Goal: Information Seeking & Learning: Learn about a topic

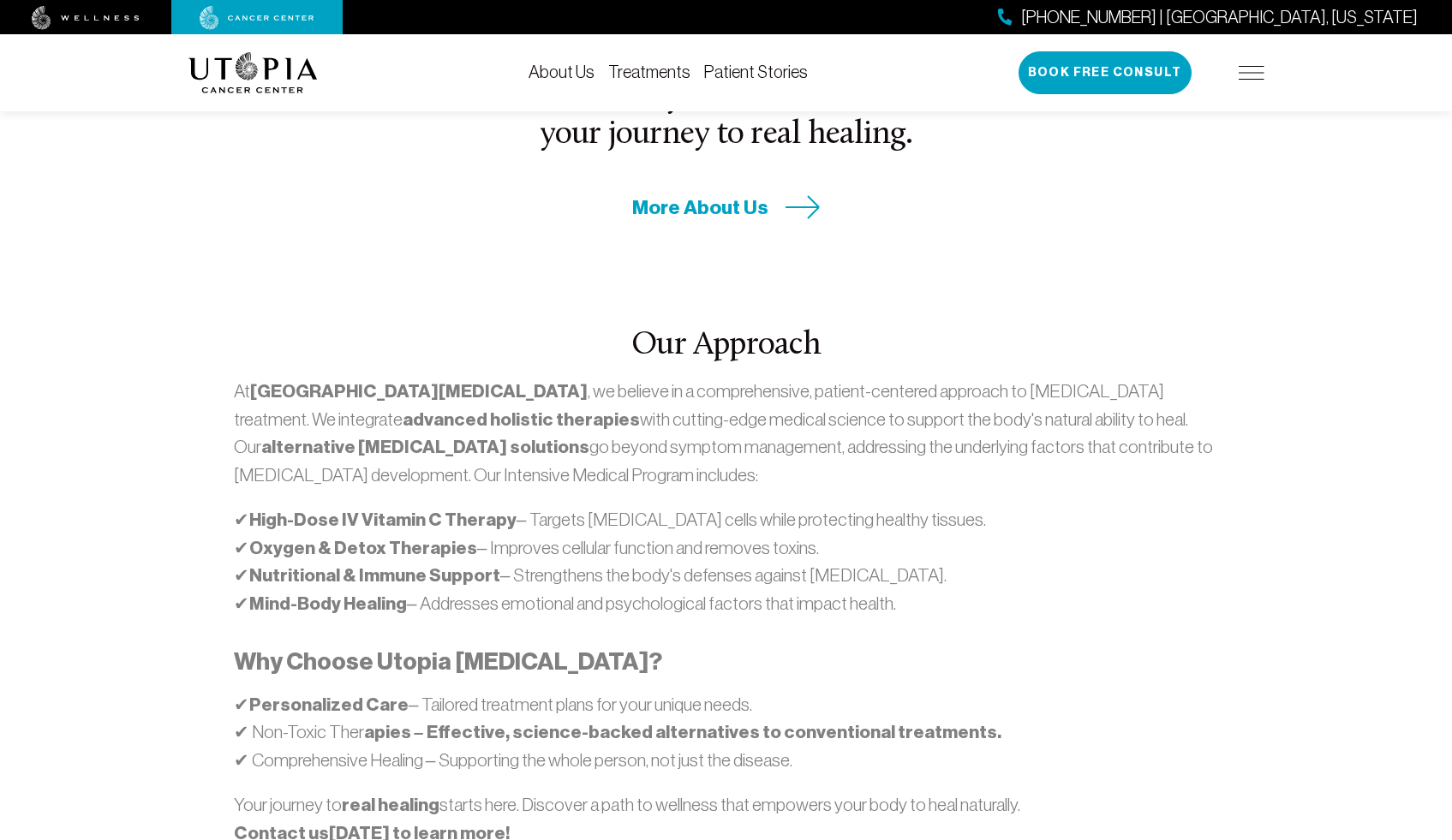
scroll to position [834, 0]
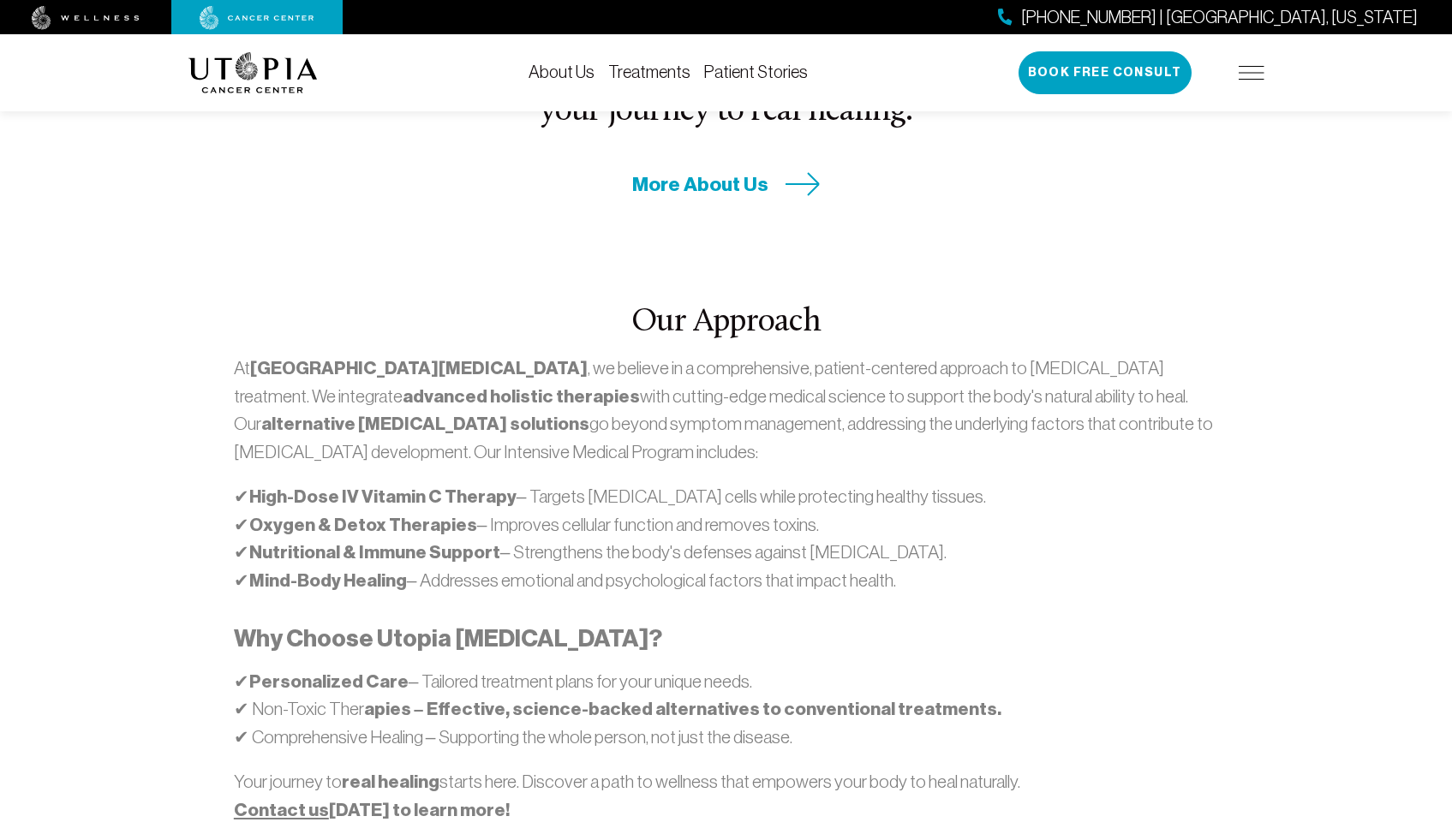
click at [981, 483] on p "✔ High-Dose IV Vitamin C Therapy – Targets cancer cells while protecting health…" at bounding box center [726, 539] width 984 height 112
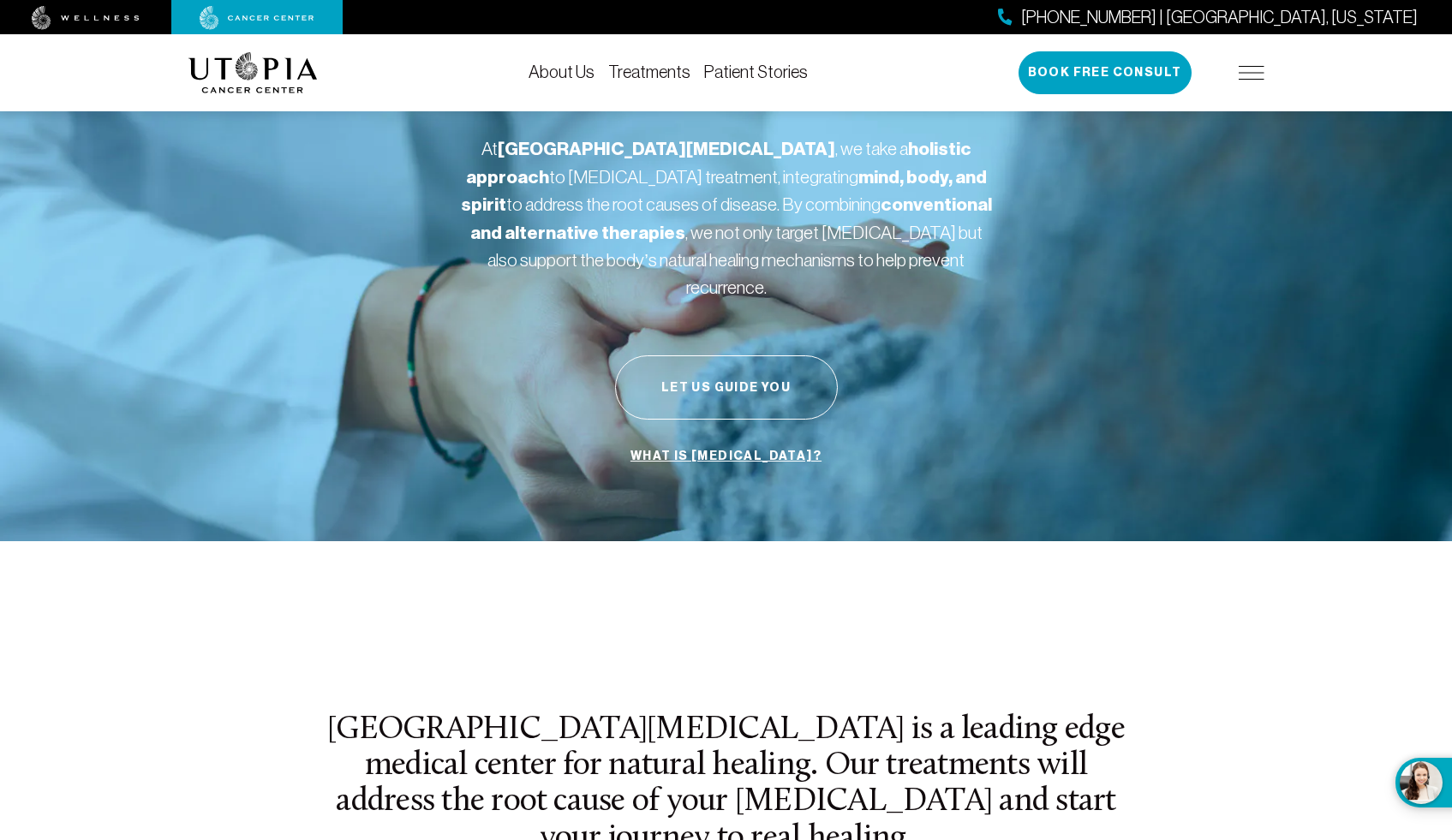
scroll to position [99, 0]
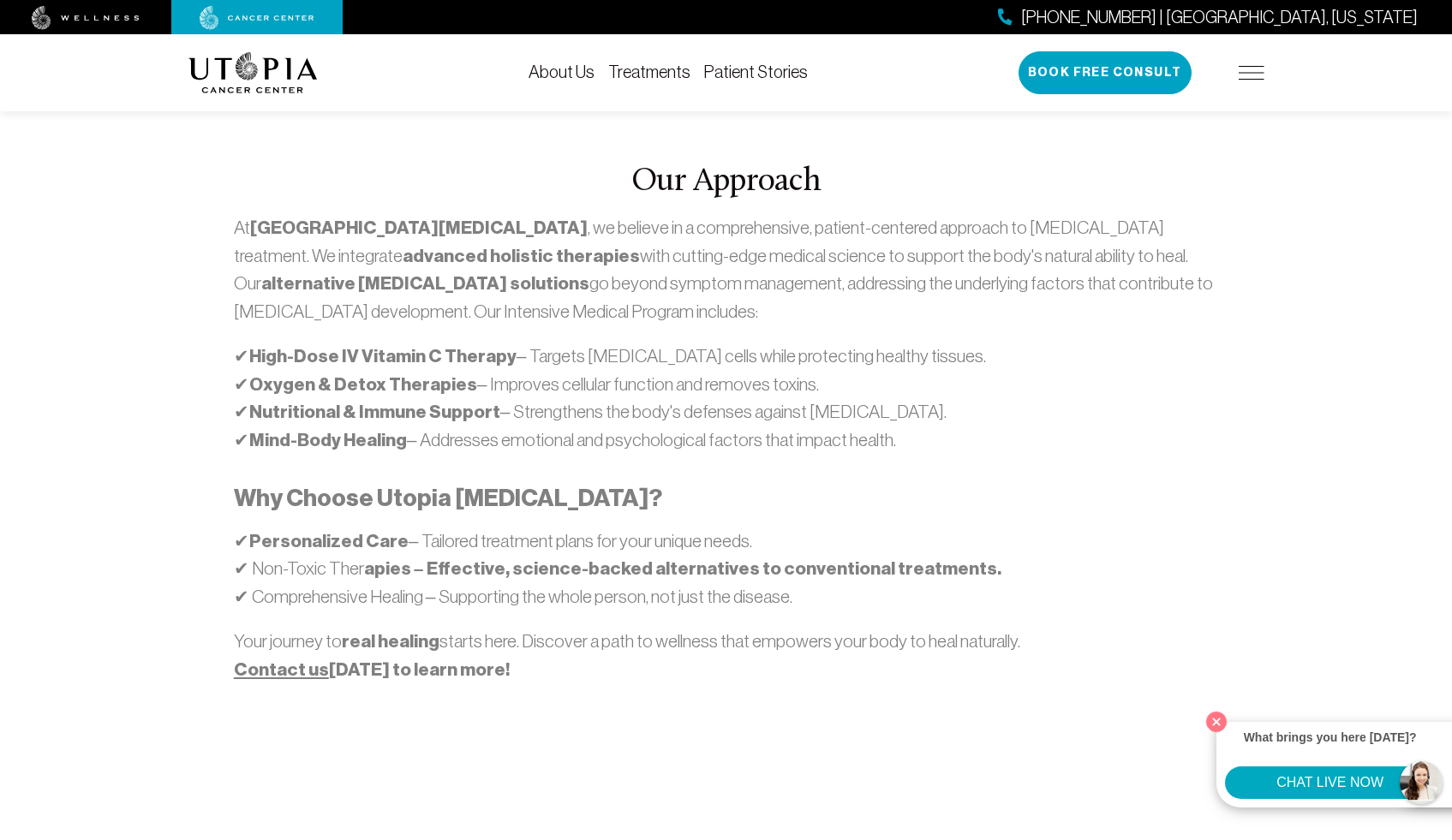
scroll to position [959, 0]
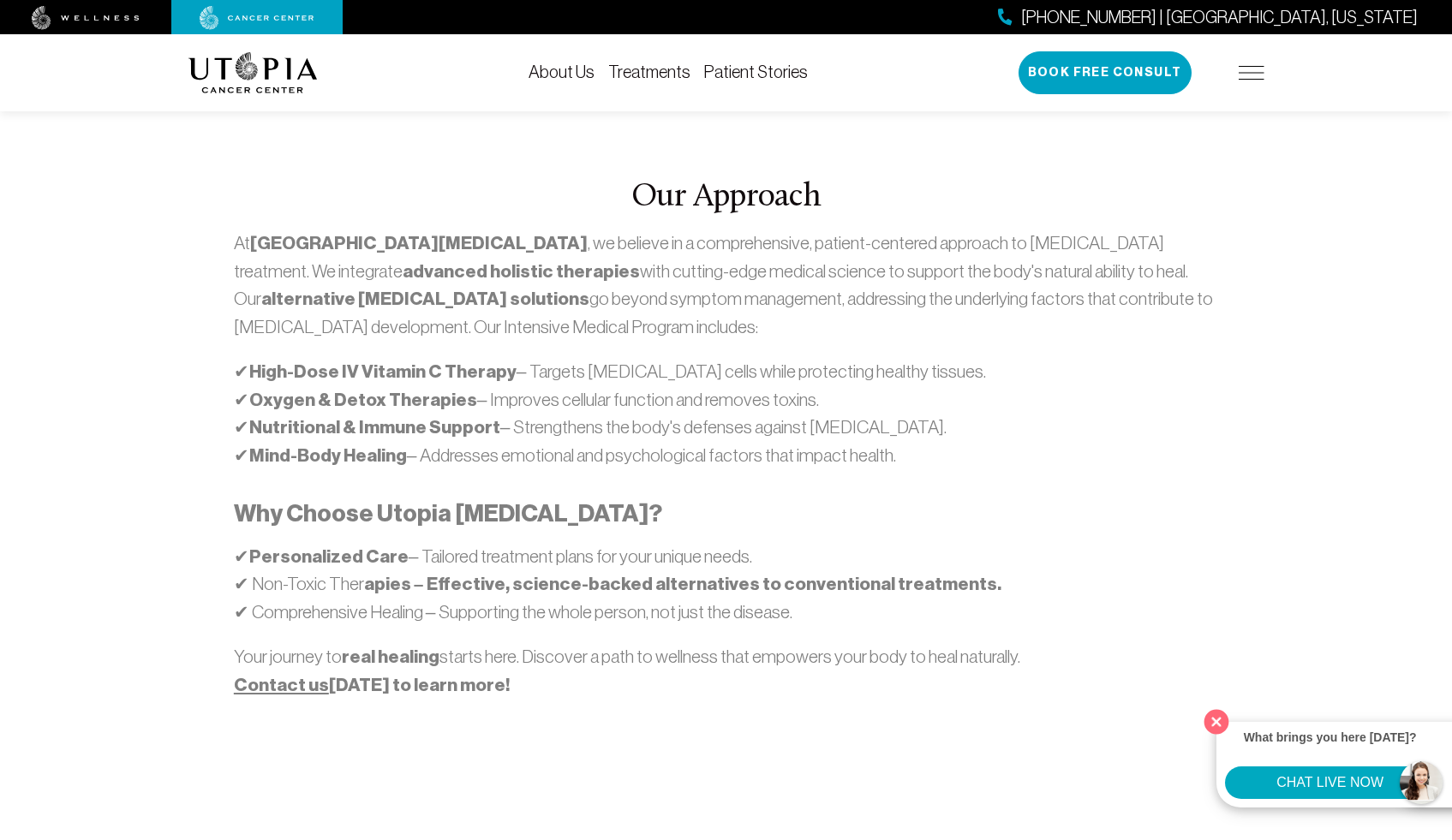
click at [1212, 721] on button "Close" at bounding box center [1216, 721] width 35 height 35
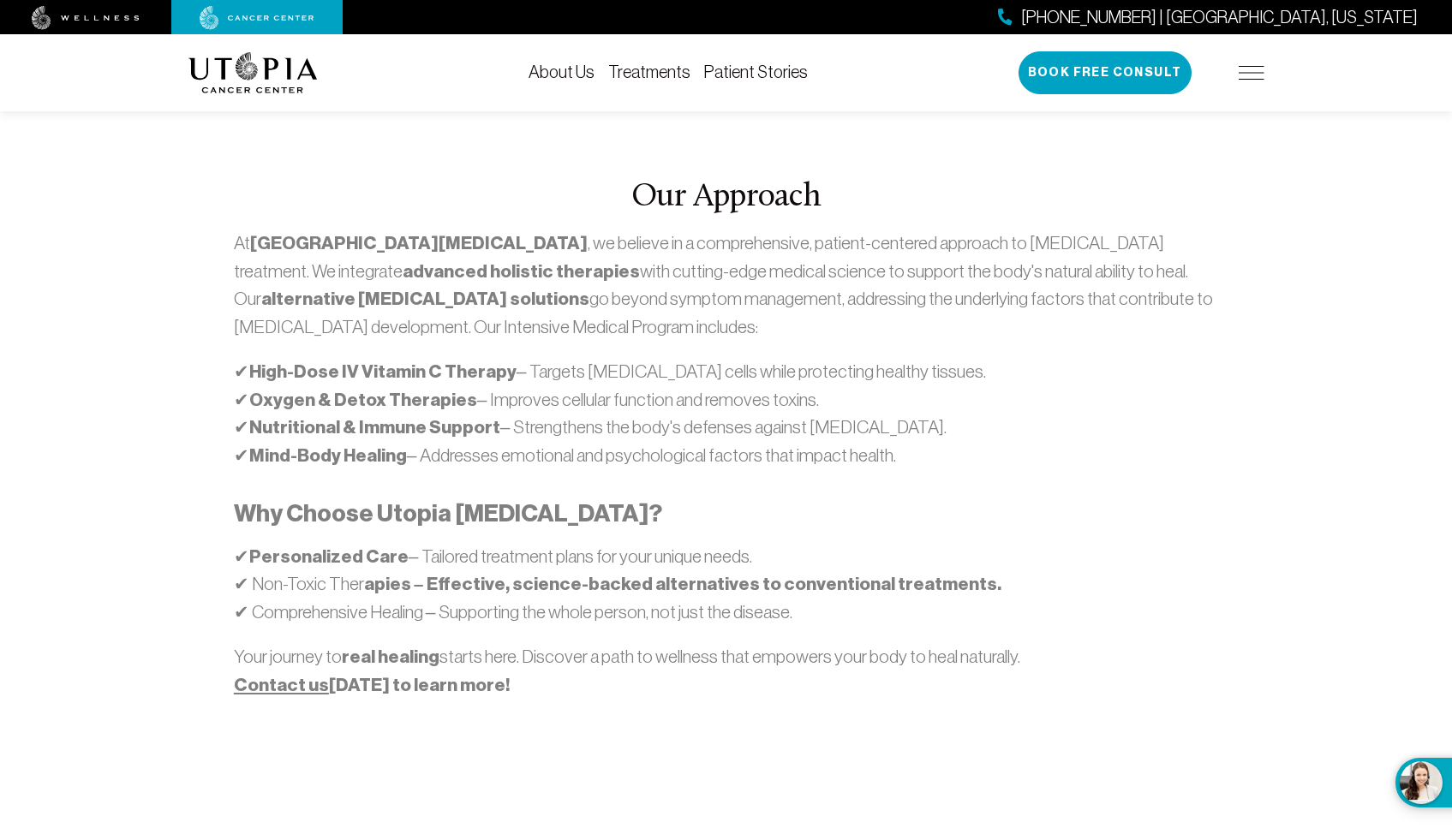
scroll to position [993, 0]
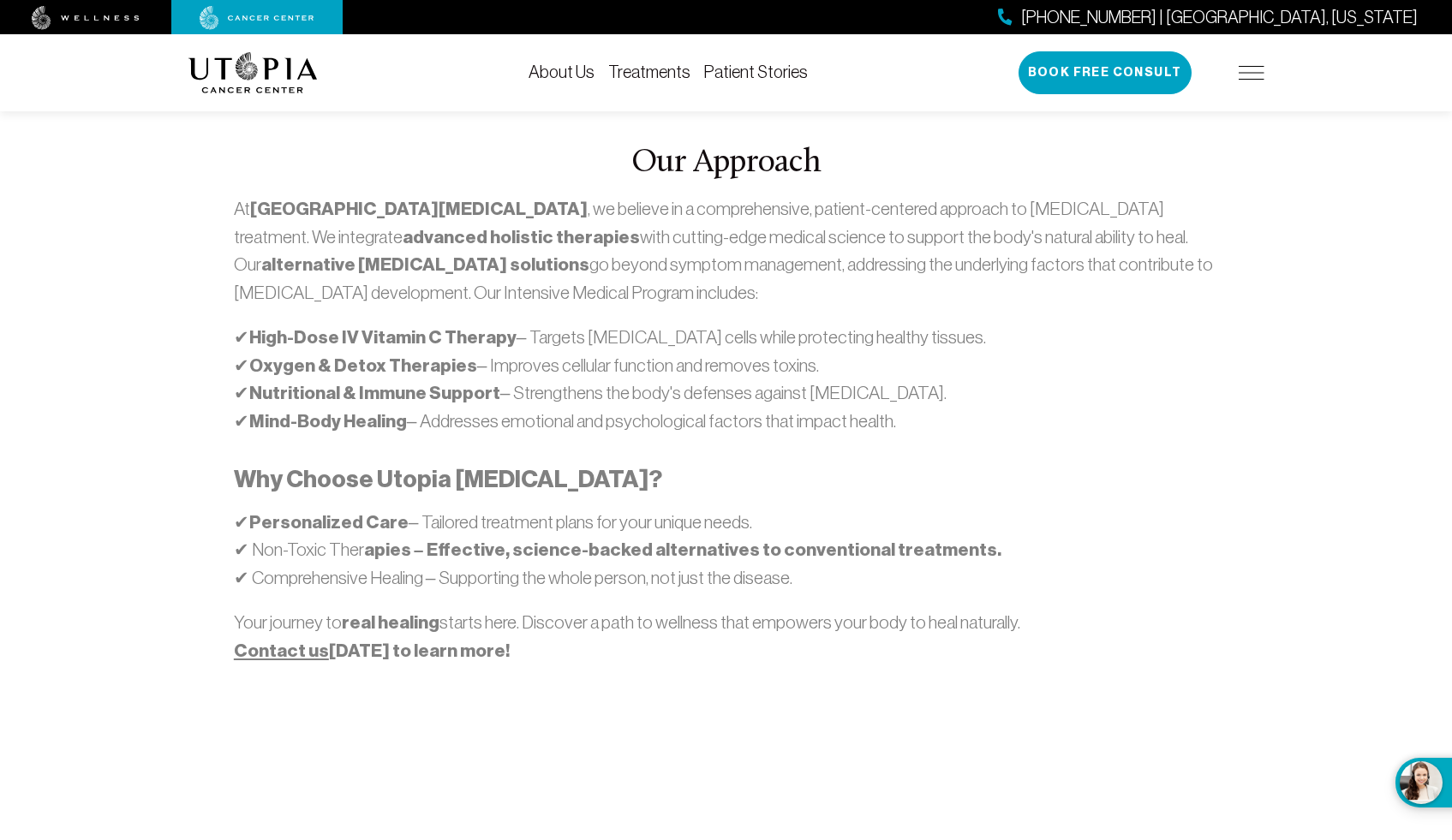
click at [1238, 675] on div "Our Approach At [GEOGRAPHIC_DATA][MEDICAL_DATA] , we believe in a comprehensive…" at bounding box center [726, 414] width 1097 height 751
drag, startPoint x: 1246, startPoint y: 658, endPoint x: 1235, endPoint y: 676, distance: 21.1
click at [1235, 676] on div "Our Approach At [GEOGRAPHIC_DATA][MEDICAL_DATA] , we believe in a comprehensive…" at bounding box center [726, 414] width 1097 height 751
click at [1235, 675] on div "Our Approach At [GEOGRAPHIC_DATA][MEDICAL_DATA] , we believe in a comprehensive…" at bounding box center [726, 414] width 1097 height 751
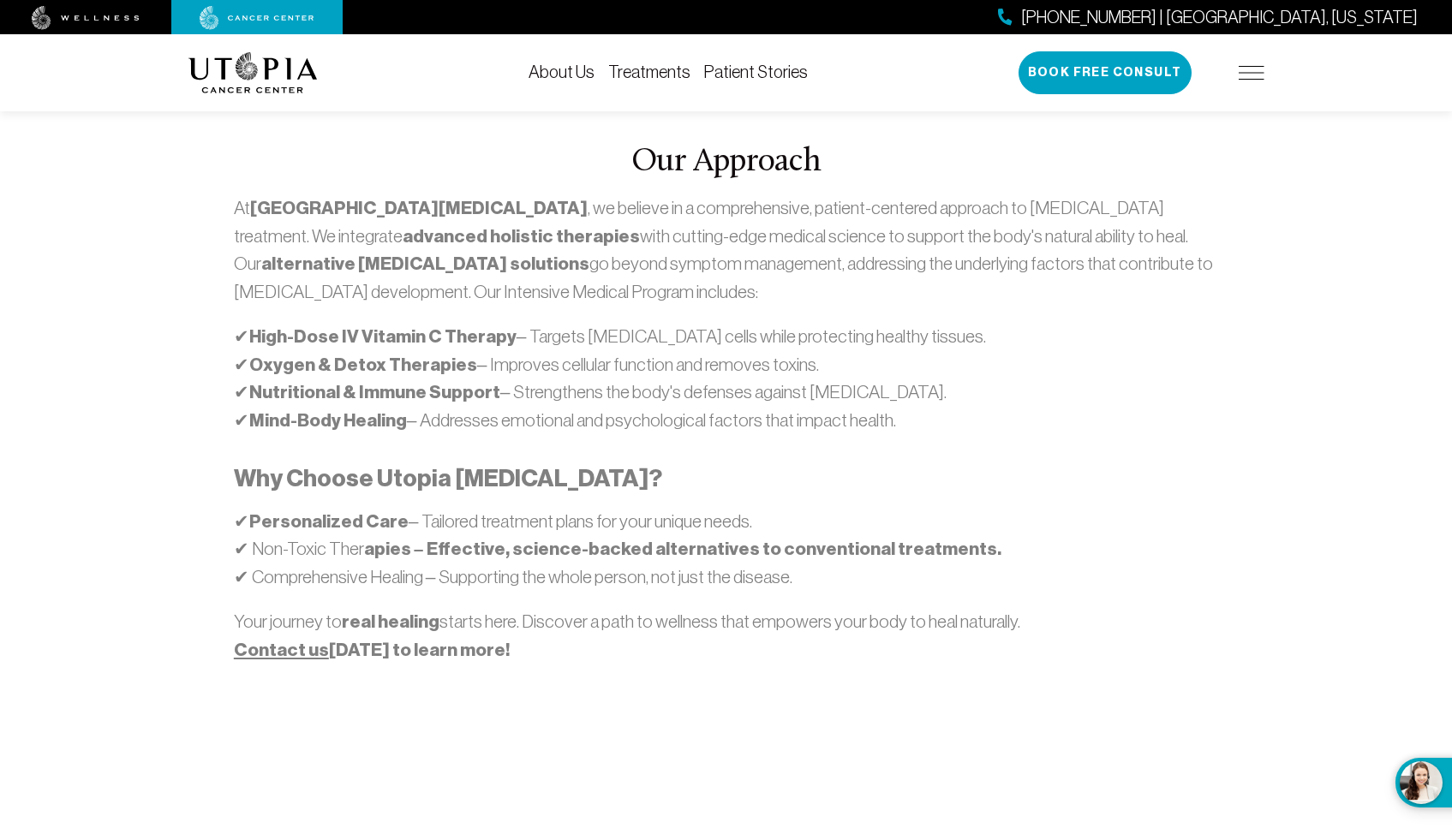
click at [1259, 661] on div "Our Approach At [GEOGRAPHIC_DATA][MEDICAL_DATA] , we believe in a comprehensive…" at bounding box center [726, 413] width 1097 height 751
click at [1257, 659] on div "Our Approach At [GEOGRAPHIC_DATA][MEDICAL_DATA] , we believe in a comprehensive…" at bounding box center [726, 413] width 1097 height 751
